Goal: Task Accomplishment & Management: Use online tool/utility

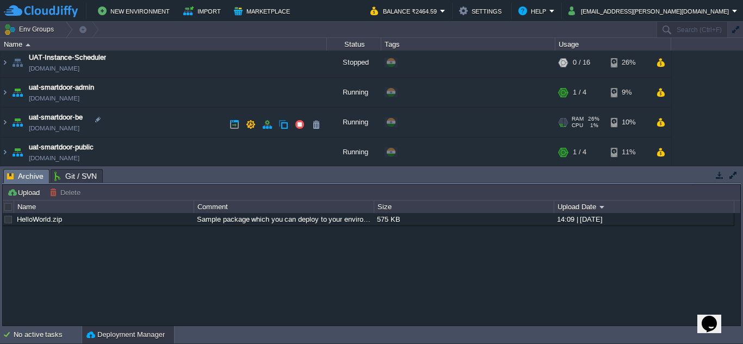
scroll to position [121, 0]
click at [4, 125] on img at bounding box center [5, 123] width 9 height 29
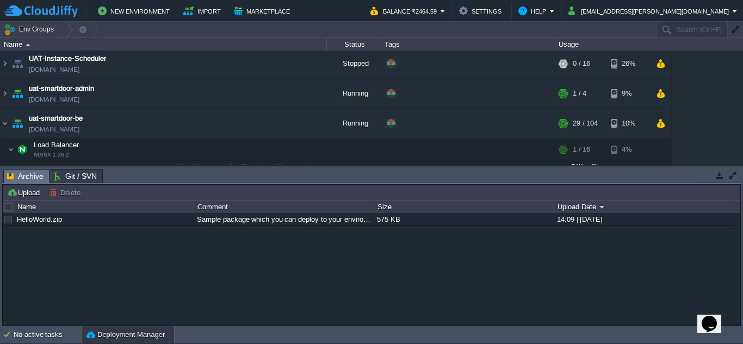
scroll to position [191, 0]
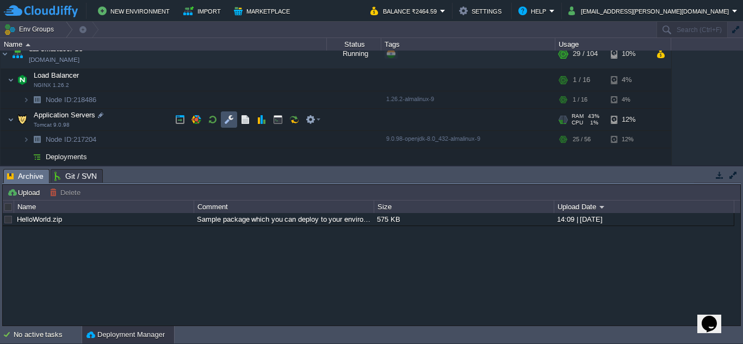
click at [226, 122] on button "button" at bounding box center [229, 120] width 10 height 10
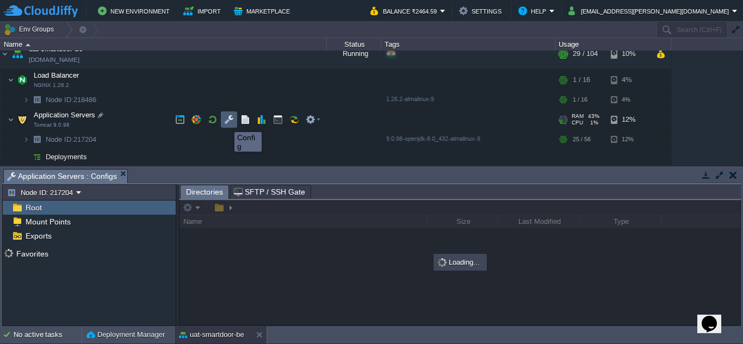
scroll to position [261, 0]
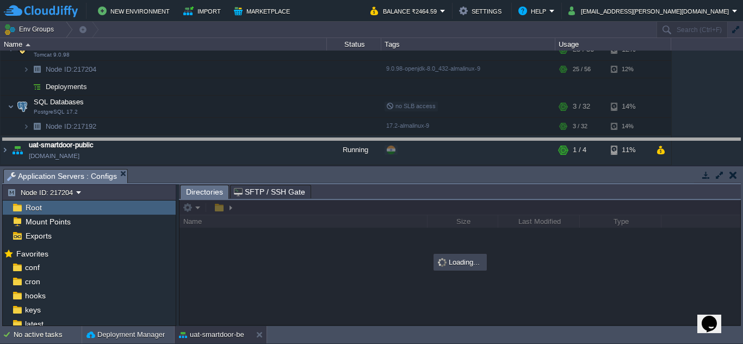
drag, startPoint x: 331, startPoint y: 172, endPoint x: 336, endPoint y: 139, distance: 33.1
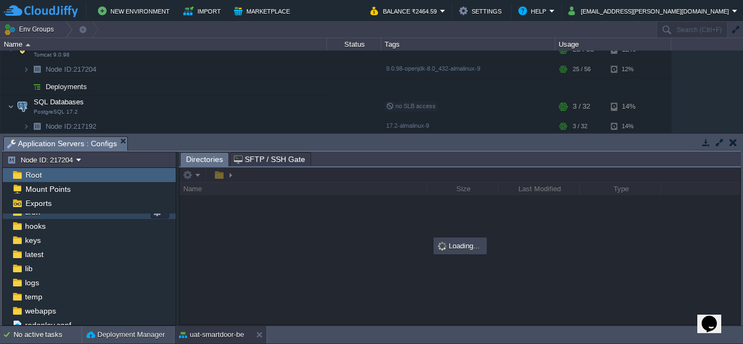
scroll to position [42, 0]
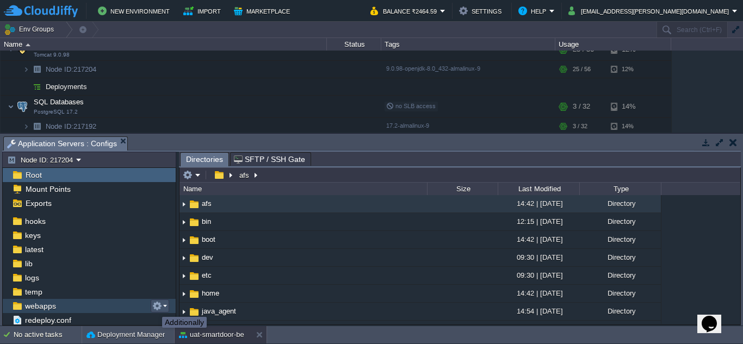
click at [154, 307] on button "button" at bounding box center [157, 306] width 10 height 10
click at [157, 306] on button "button" at bounding box center [157, 306] width 10 height 10
click at [131, 304] on div "webapps" at bounding box center [89, 306] width 173 height 14
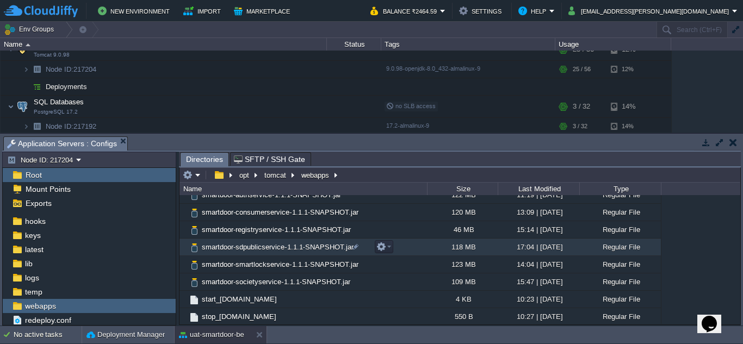
scroll to position [188, 0]
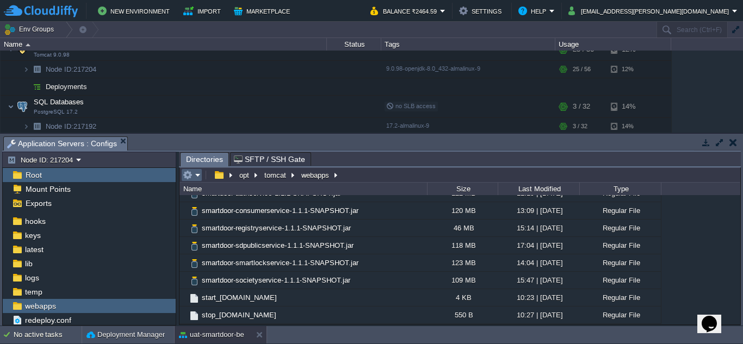
click at [197, 176] on em at bounding box center [192, 175] width 18 height 10
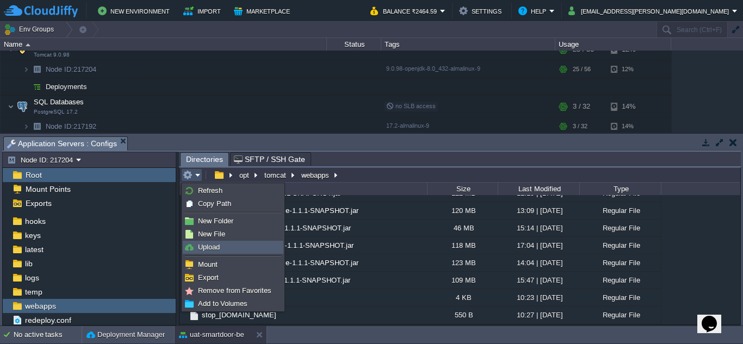
click at [209, 250] on span "Upload" at bounding box center [209, 247] width 22 height 8
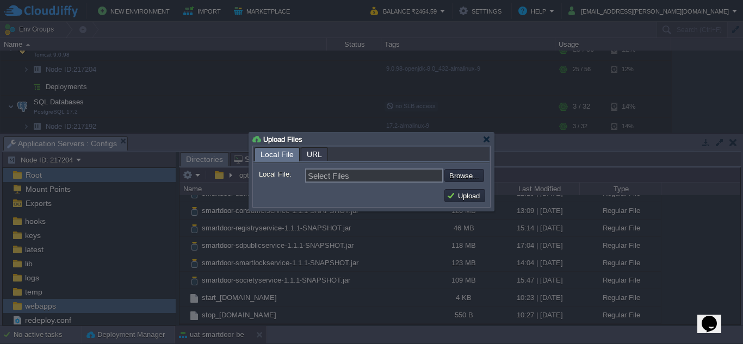
click at [471, 170] on div "Select Files Browse..." at bounding box center [394, 176] width 179 height 14
click at [469, 175] on input "file" at bounding box center [415, 175] width 138 height 13
type input "C:\fakepath\smartdoor-smartlockservice-1.1.1-SNAPSHOT.jar"
type input "smartdoor-smartlockservice-1.1.1-SNAPSHOT.jar"
click at [475, 191] on td "Upload" at bounding box center [464, 195] width 41 height 13
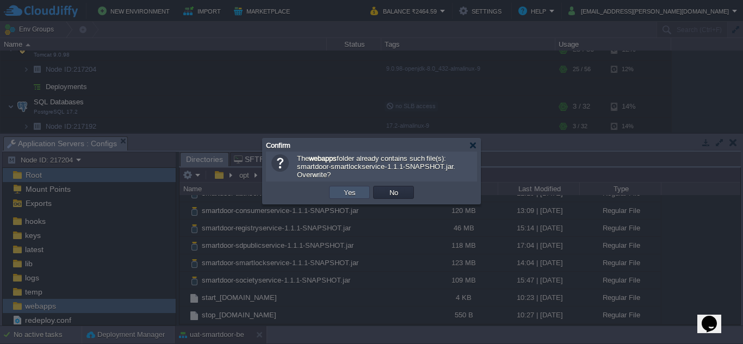
click at [350, 195] on button "Yes" at bounding box center [349, 193] width 18 height 10
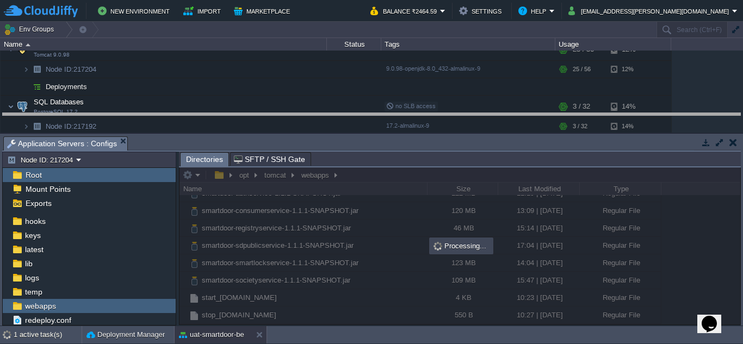
drag, startPoint x: 436, startPoint y: 145, endPoint x: 446, endPoint y: 122, distance: 25.6
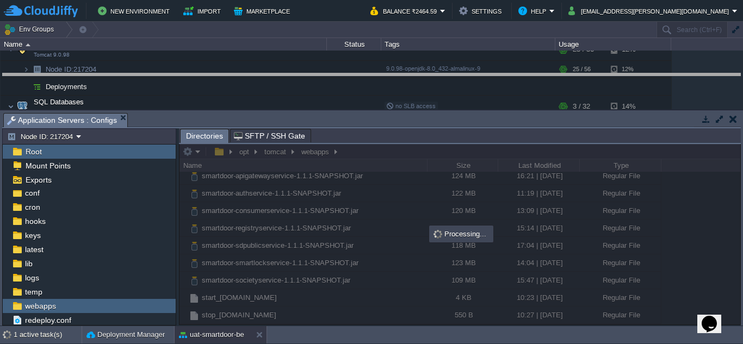
drag, startPoint x: 444, startPoint y: 123, endPoint x: 449, endPoint y: 90, distance: 33.0
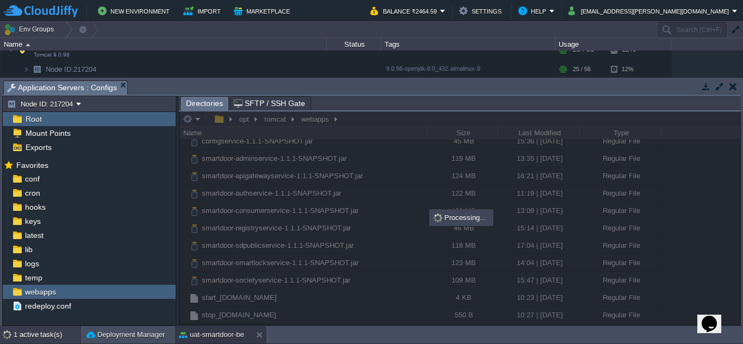
click at [58, 333] on div "1 active task(s)" at bounding box center [48, 334] width 68 height 17
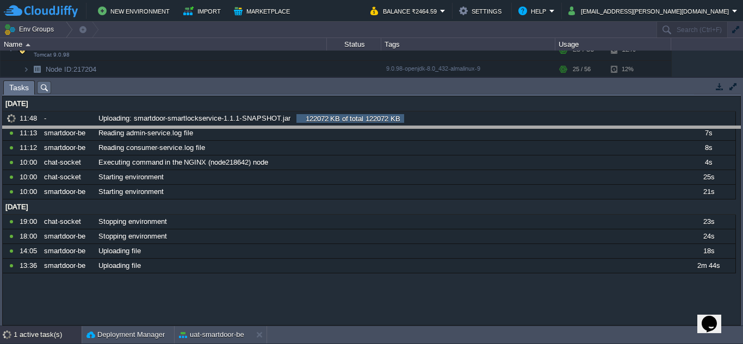
drag, startPoint x: 337, startPoint y: 88, endPoint x: 339, endPoint y: 132, distance: 44.1
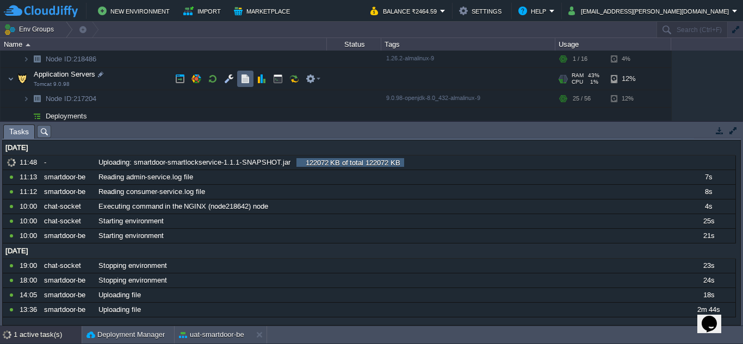
scroll to position [232, 0]
click at [280, 82] on button "button" at bounding box center [278, 79] width 10 height 10
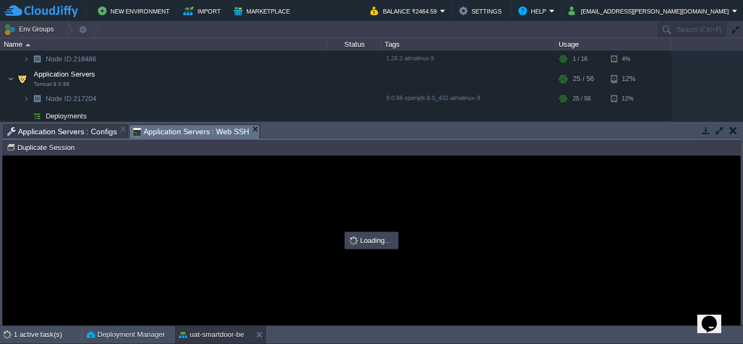
scroll to position [0, 0]
type input "#000000"
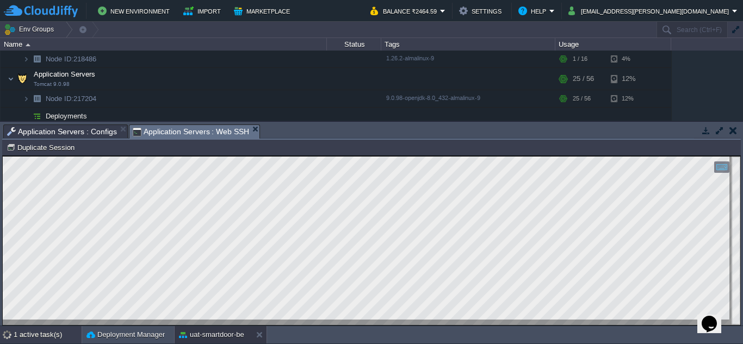
click at [44, 334] on div "1 active task(s)" at bounding box center [48, 334] width 68 height 17
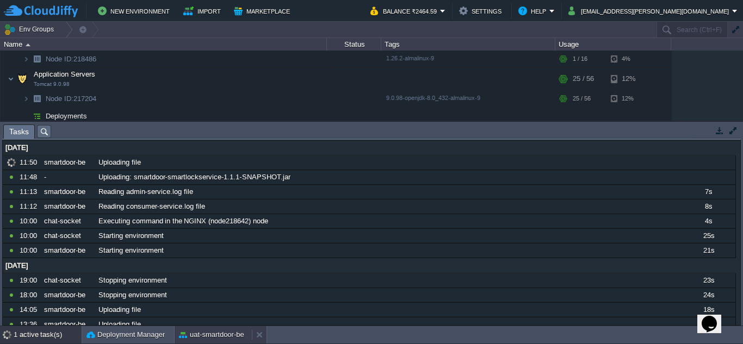
click at [210, 330] on button "uat-smartdoor-be" at bounding box center [211, 335] width 65 height 11
